Goal: Task Accomplishment & Management: Use online tool/utility

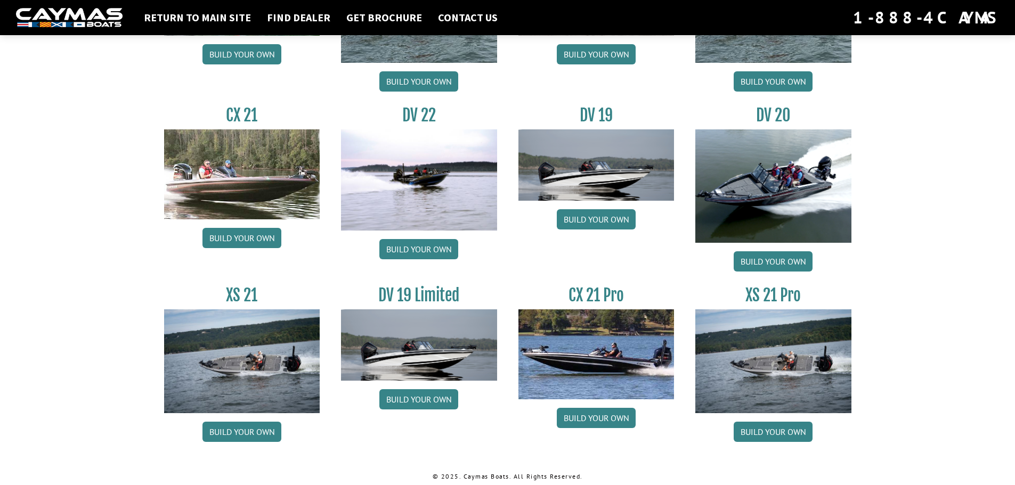
scroll to position [1208, 0]
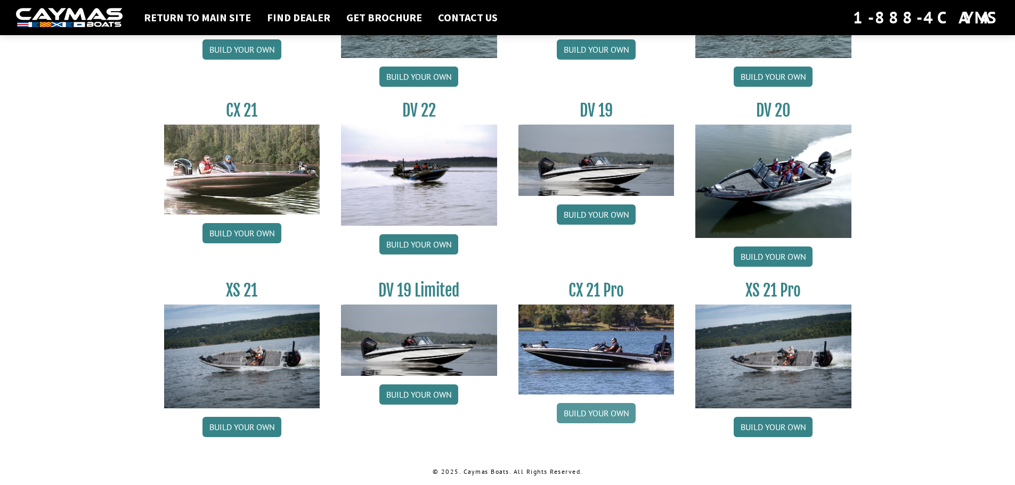
click at [597, 409] on link "Build your own" at bounding box center [596, 413] width 79 height 20
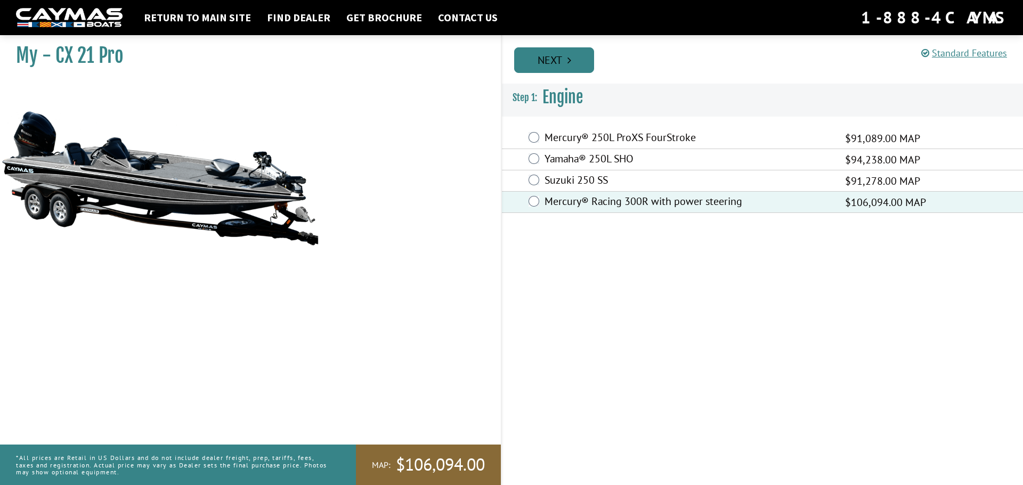
click at [565, 62] on link "Next" at bounding box center [554, 60] width 80 height 26
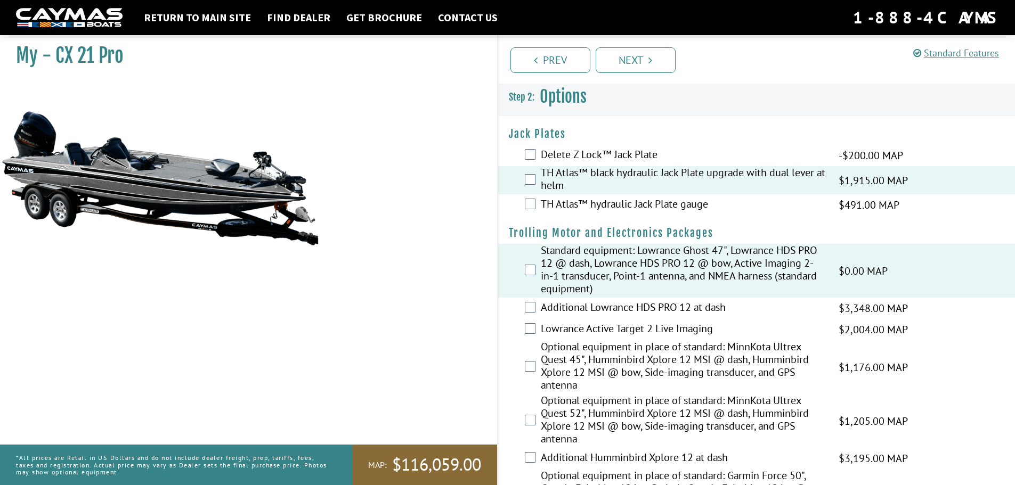
drag, startPoint x: 643, startPoint y: 54, endPoint x: 661, endPoint y: 82, distance: 33.6
click at [643, 54] on link "Next" at bounding box center [636, 60] width 80 height 26
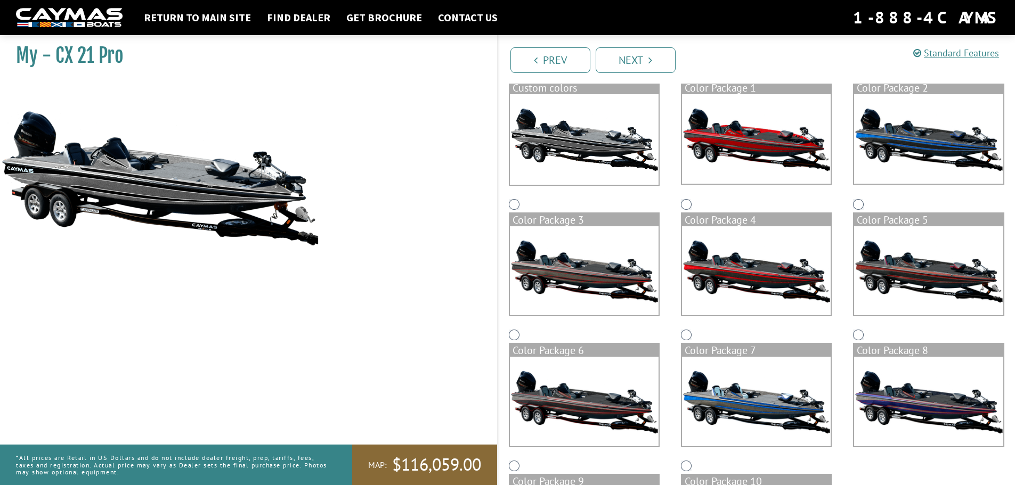
scroll to position [213, 0]
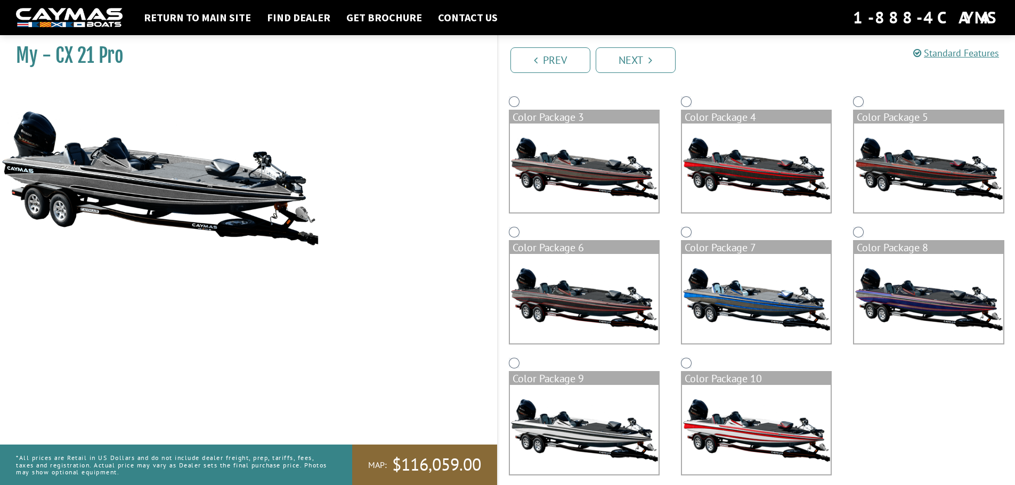
click at [742, 305] on img at bounding box center [756, 299] width 149 height 90
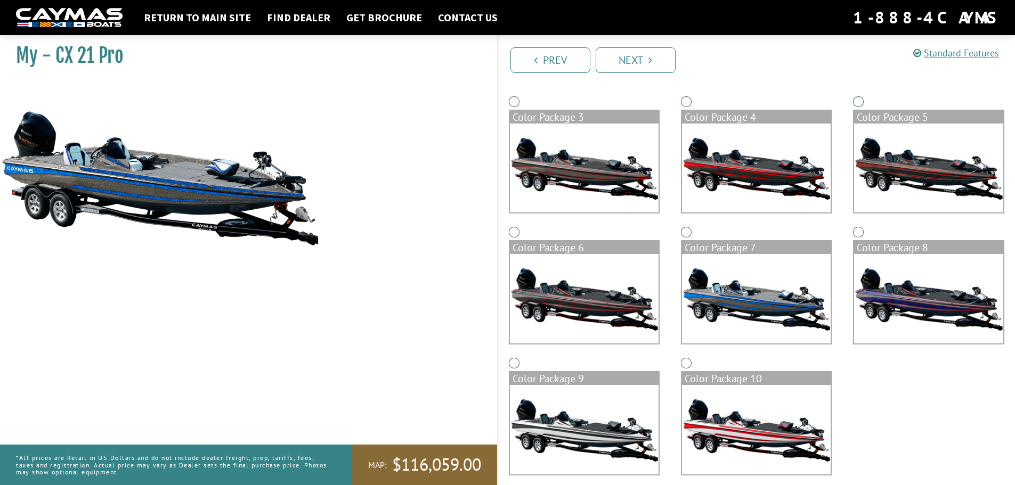
click at [918, 299] on img at bounding box center [928, 299] width 149 height 90
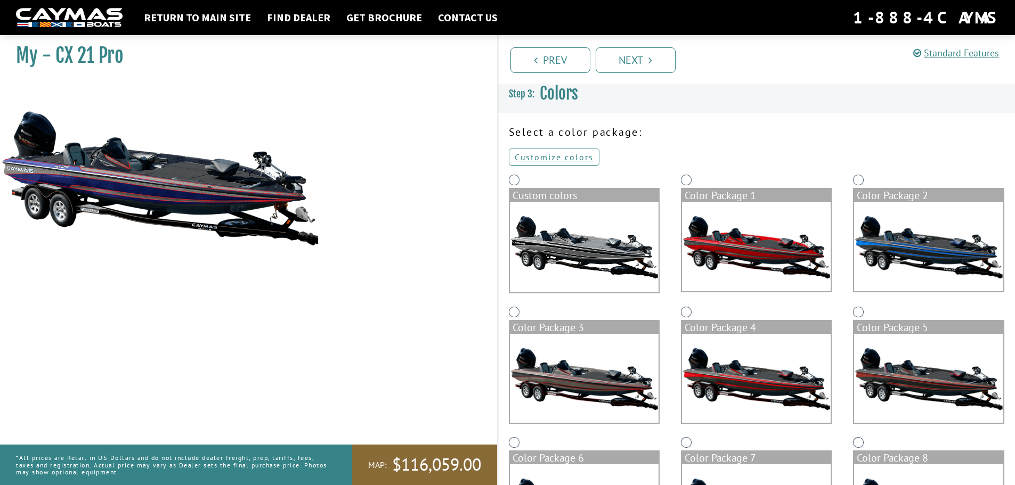
scroll to position [0, 0]
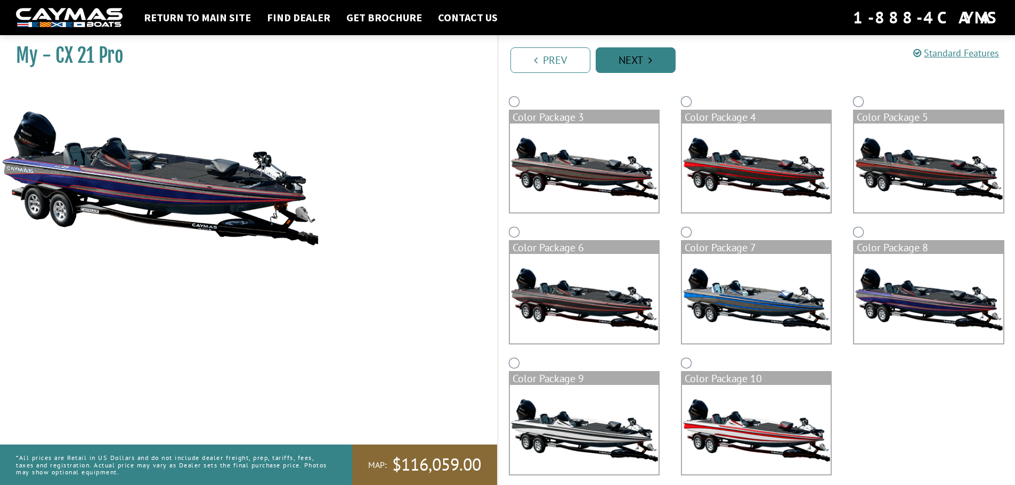
click at [643, 61] on link "Next" at bounding box center [636, 60] width 80 height 26
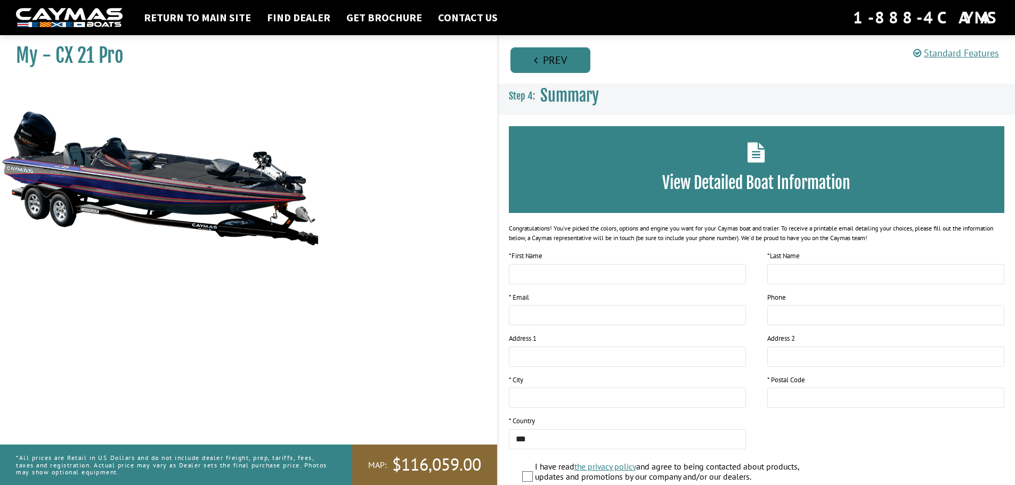
click at [548, 53] on link "Prev" at bounding box center [550, 60] width 80 height 26
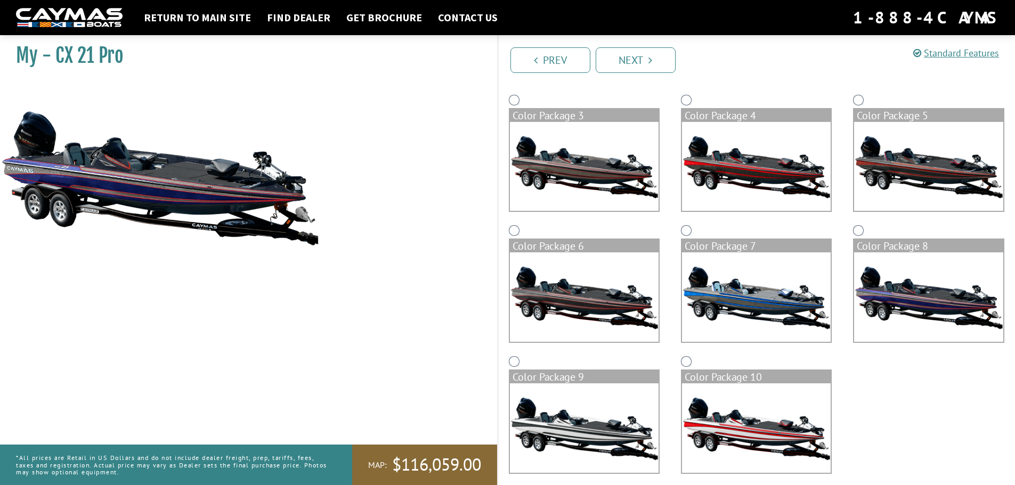
scroll to position [224, 0]
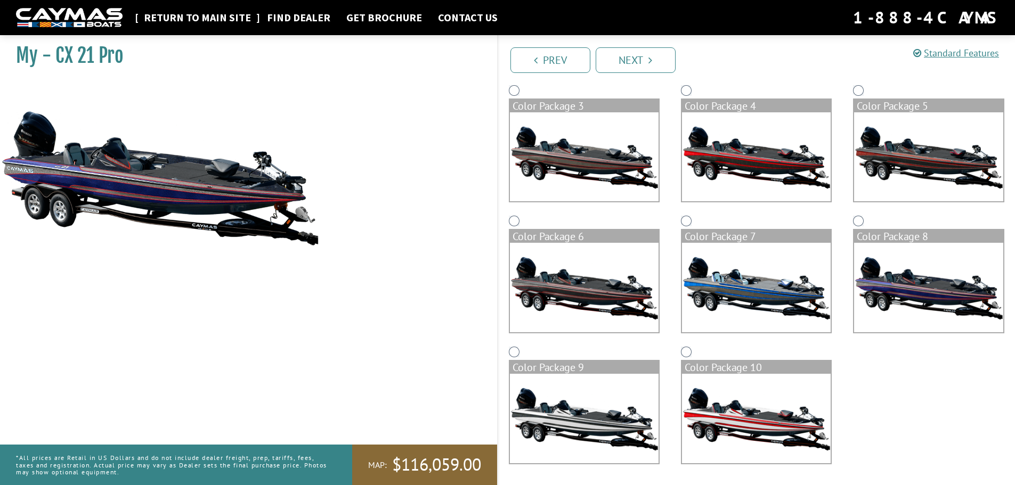
click at [230, 15] on link "Return to main site" at bounding box center [198, 18] width 118 height 14
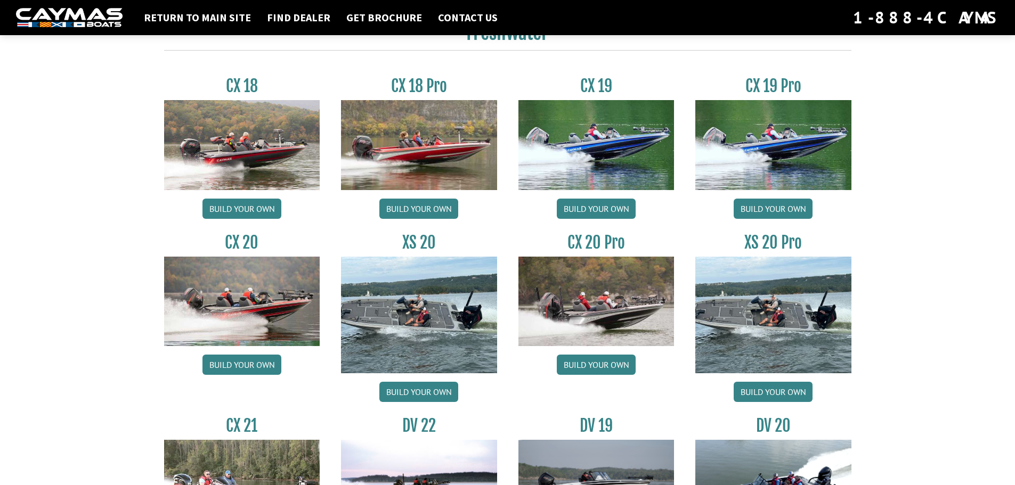
scroll to position [889, 0]
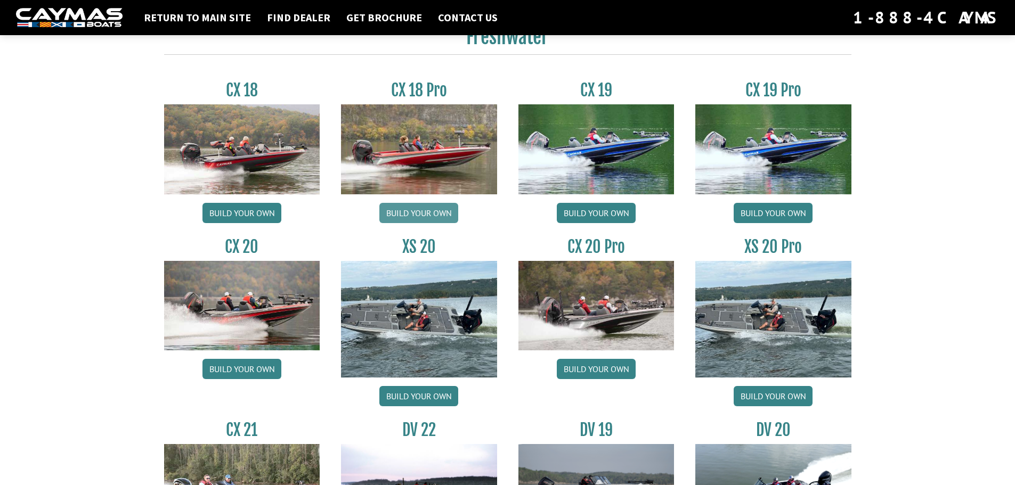
click at [417, 208] on link "Build your own" at bounding box center [418, 213] width 79 height 20
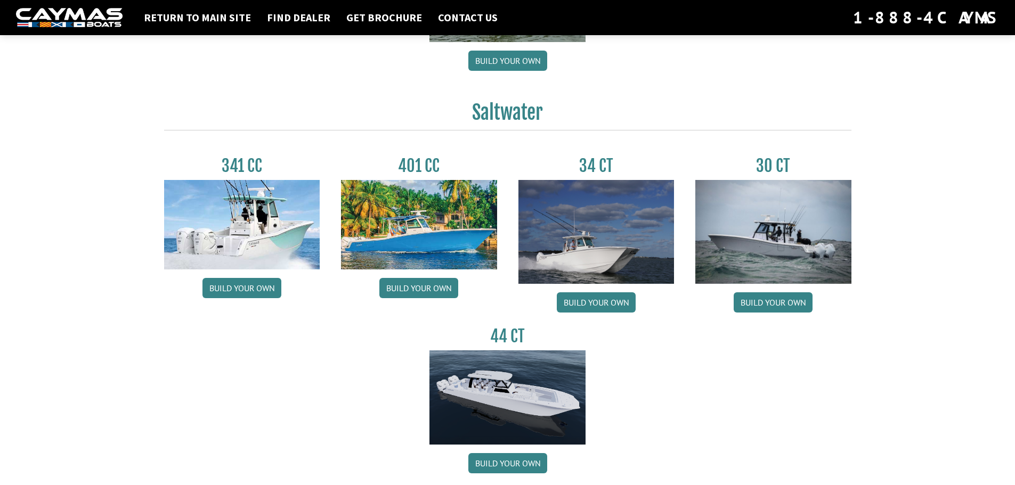
scroll to position [303, 0]
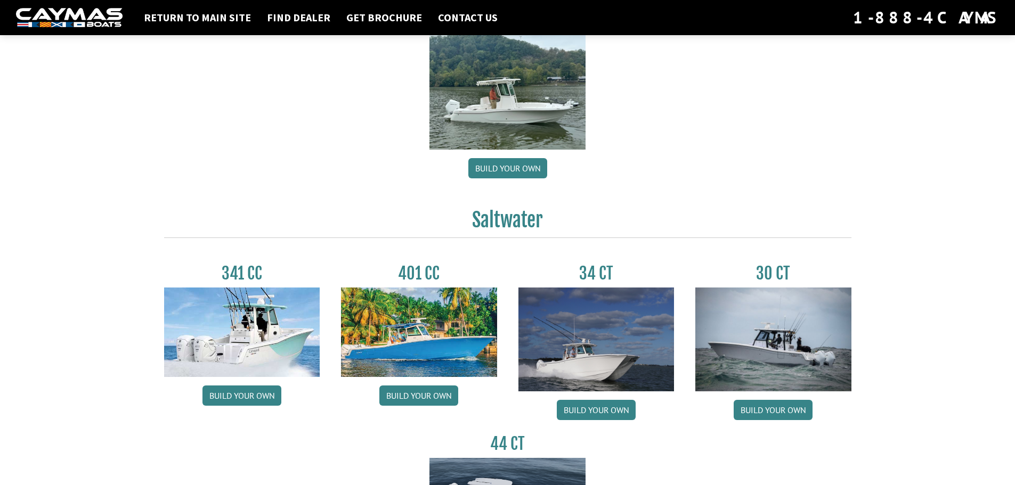
click at [611, 352] on img at bounding box center [596, 340] width 156 height 104
click at [435, 394] on link "Build your own" at bounding box center [418, 396] width 79 height 20
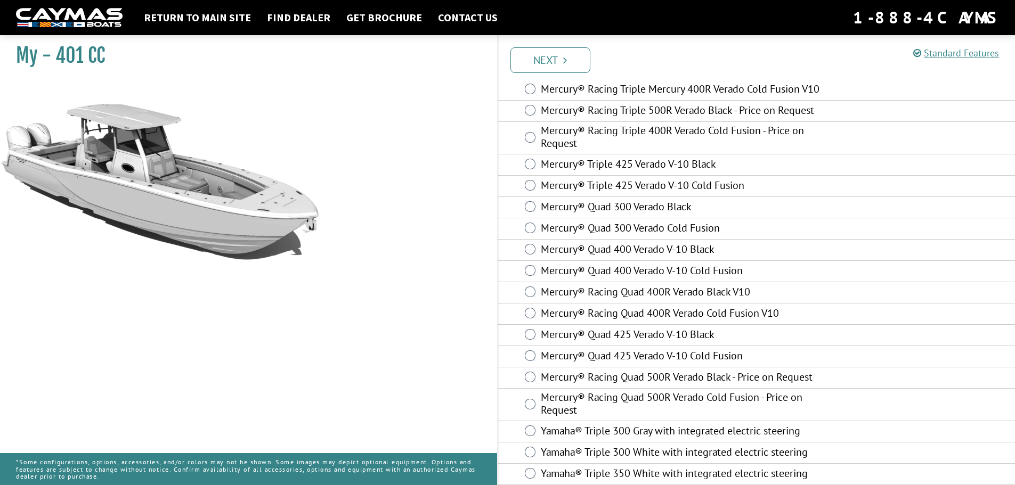
scroll to position [160, 0]
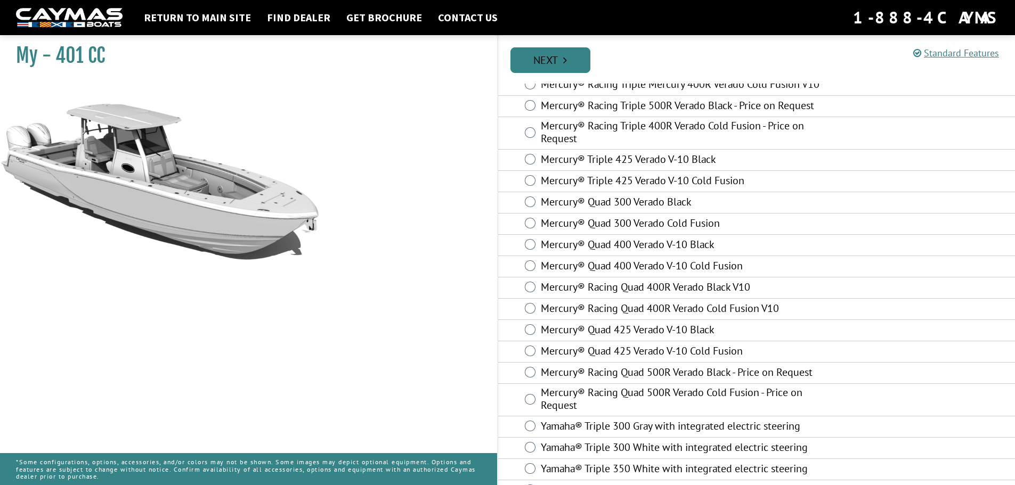
click at [535, 62] on link "Next" at bounding box center [550, 60] width 80 height 26
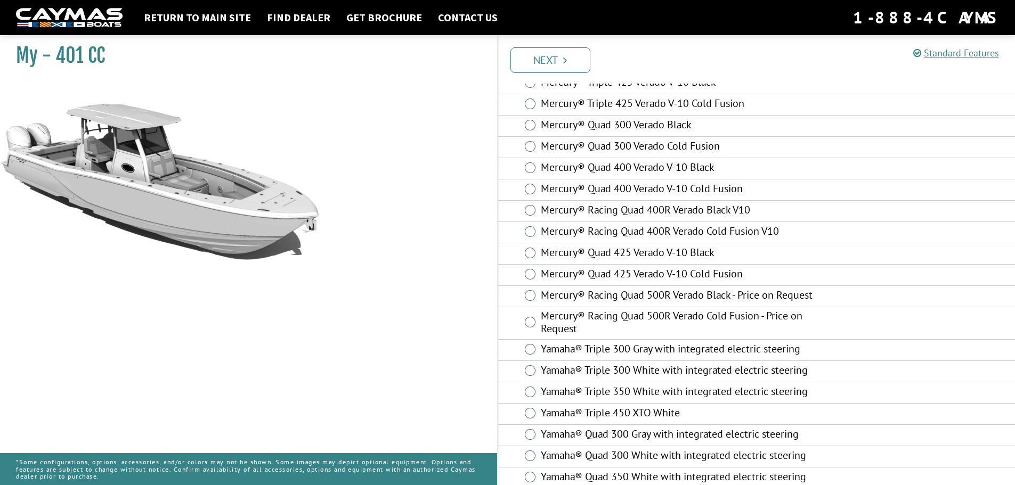
scroll to position [230, 0]
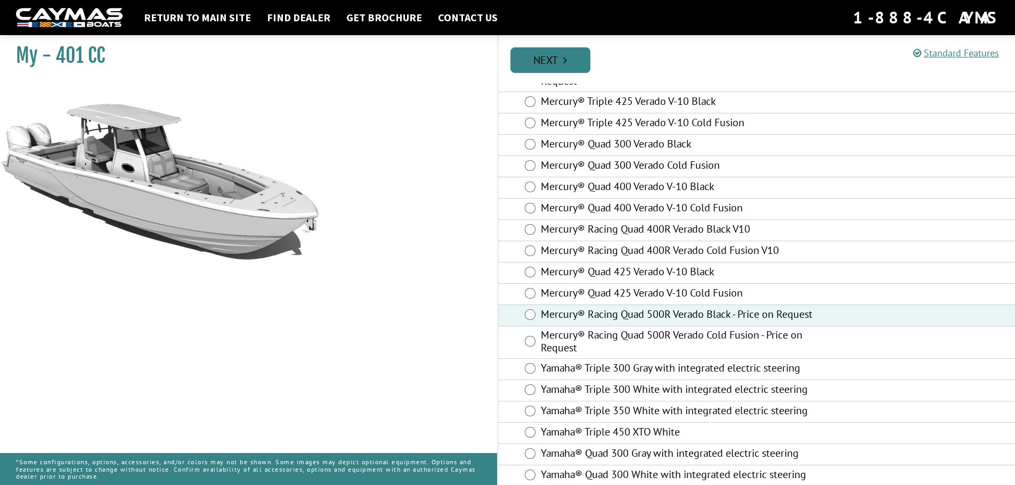
click at [561, 57] on link "Next" at bounding box center [550, 60] width 80 height 26
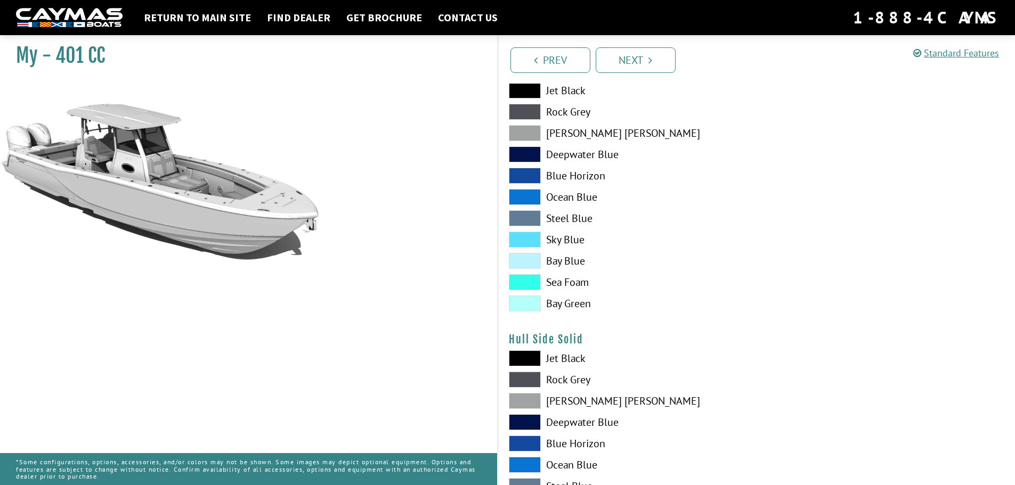
scroll to position [266, 0]
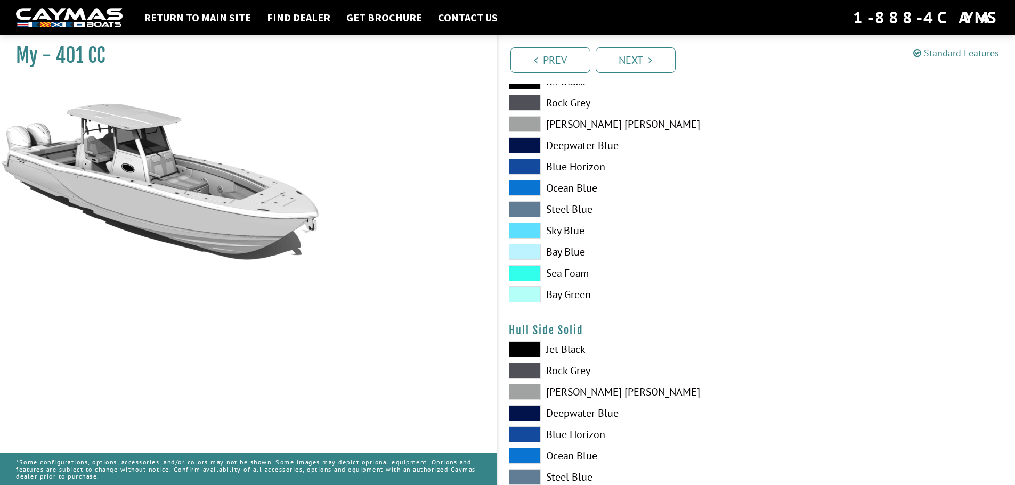
click at [520, 294] on span at bounding box center [525, 295] width 32 height 16
click at [530, 227] on span at bounding box center [525, 231] width 32 height 16
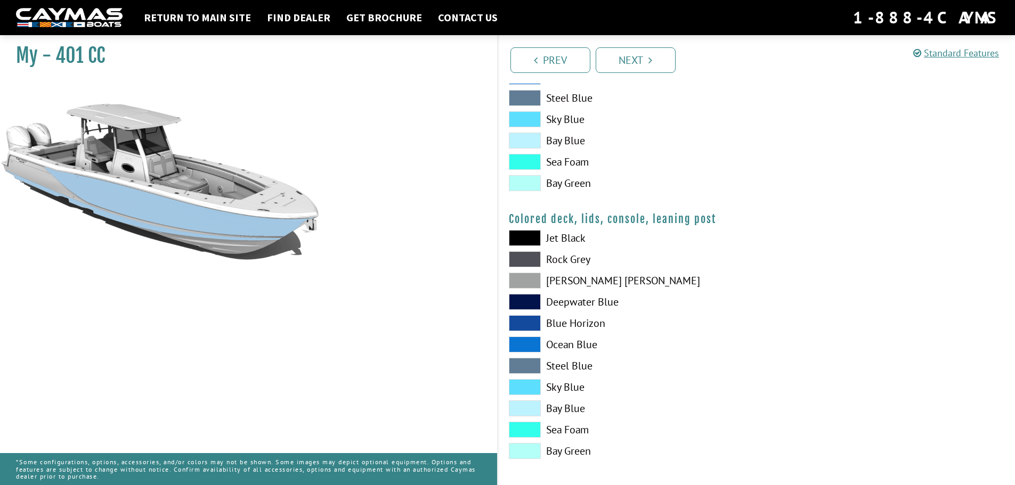
scroll to position [1187, 0]
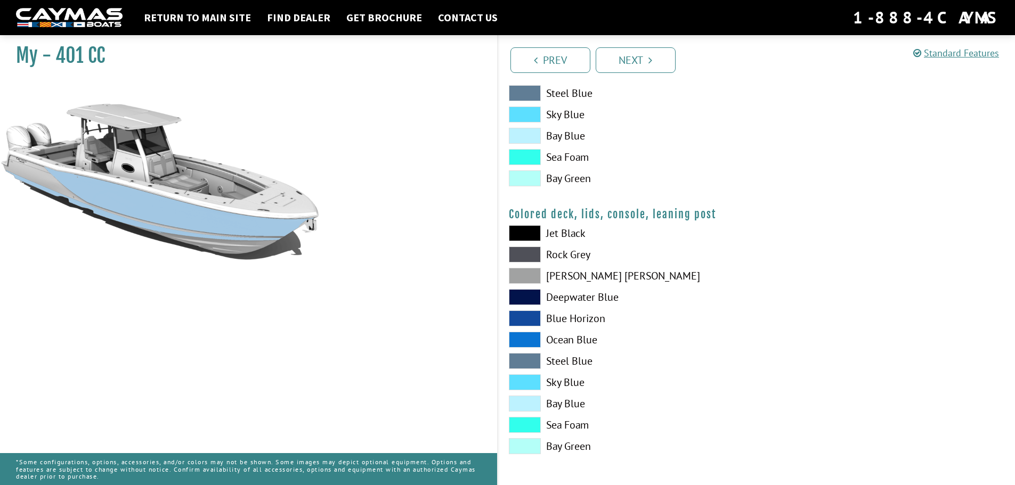
click at [520, 341] on span at bounding box center [525, 340] width 32 height 16
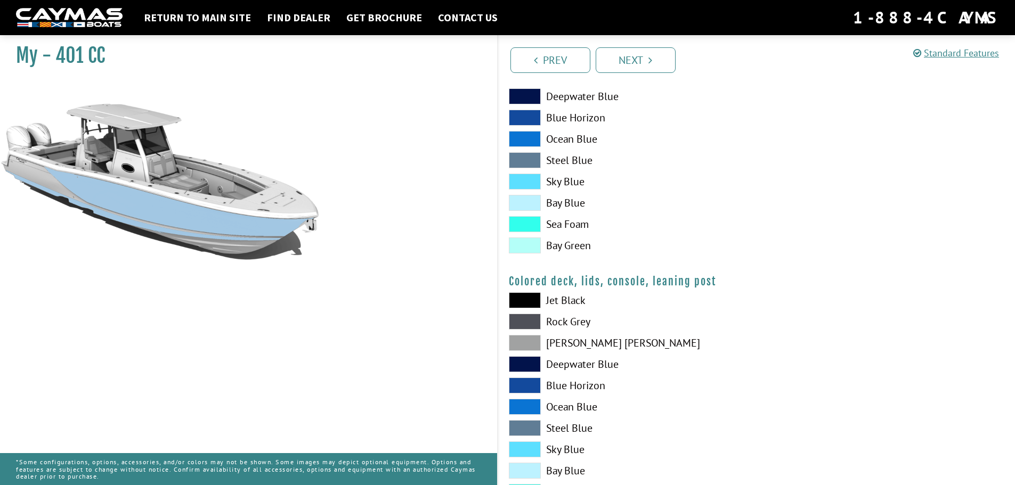
scroll to position [1027, 0]
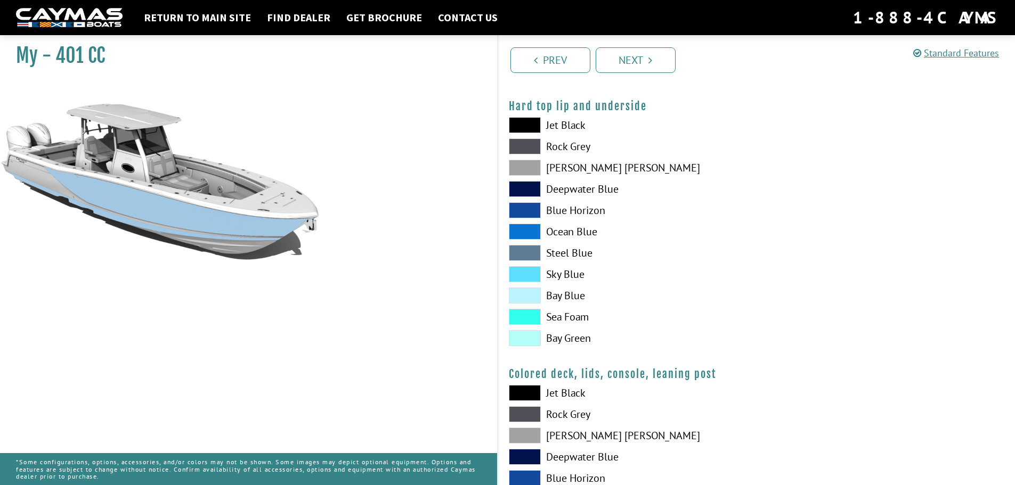
click at [525, 209] on span at bounding box center [525, 210] width 32 height 16
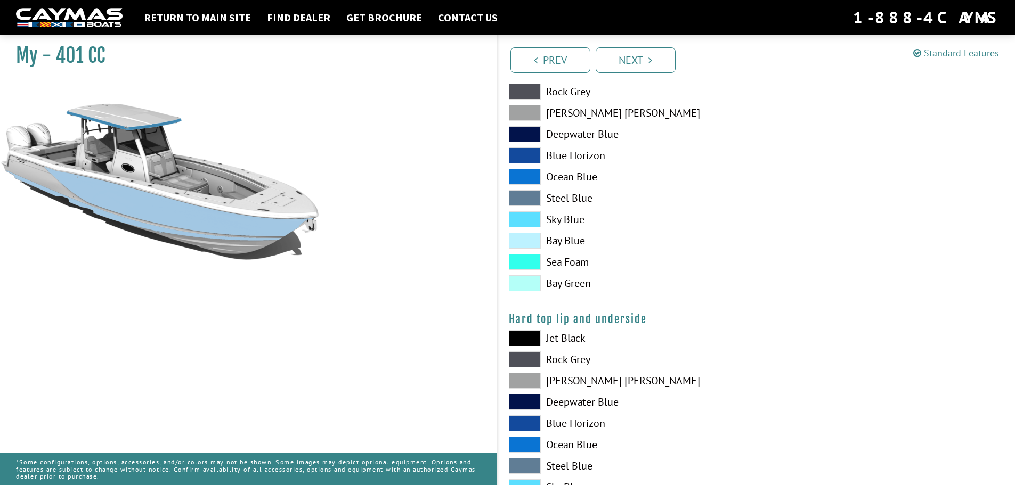
click at [531, 201] on span at bounding box center [525, 198] width 32 height 16
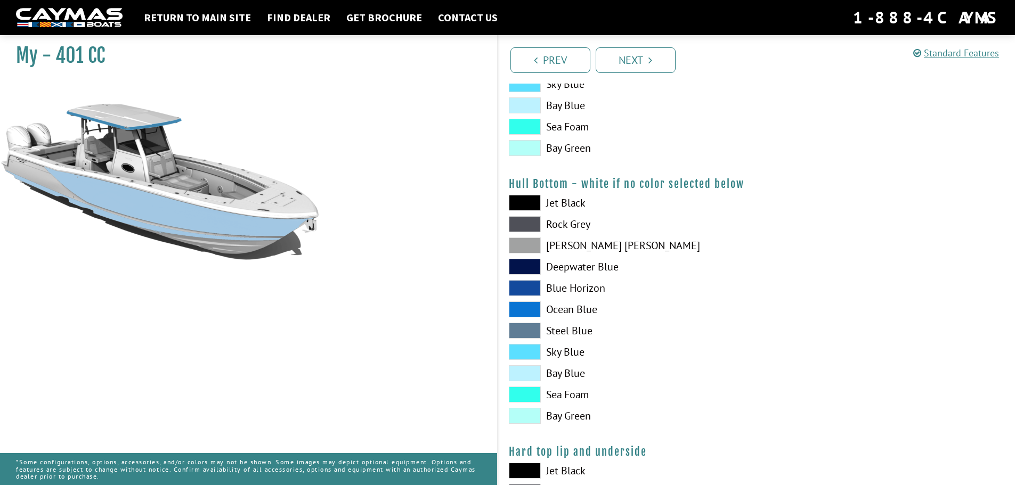
scroll to position [654, 0]
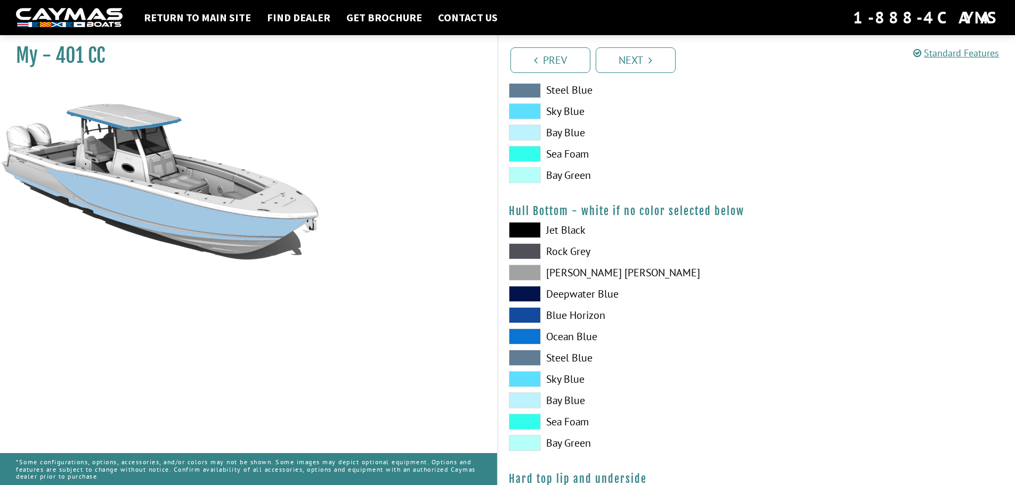
click at [520, 231] on span at bounding box center [525, 230] width 32 height 16
click at [532, 176] on span at bounding box center [525, 175] width 32 height 16
